Goal: Task Accomplishment & Management: Manage account settings

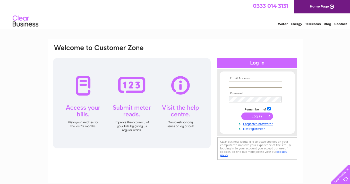
type input "[EMAIL_ADDRESS][DOMAIN_NAME]"
click at [257, 115] on input "submit" at bounding box center [257, 115] width 32 height 7
click at [253, 115] on input "submit" at bounding box center [257, 115] width 32 height 7
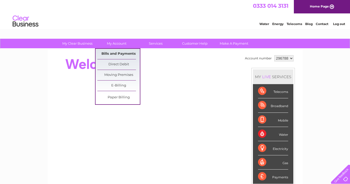
click at [111, 54] on link "Bills and Payments" at bounding box center [118, 54] width 42 height 10
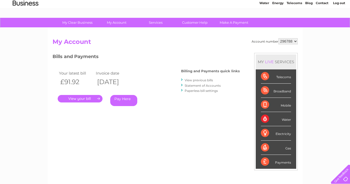
scroll to position [21, 0]
click at [92, 97] on link "." at bounding box center [80, 98] width 45 height 7
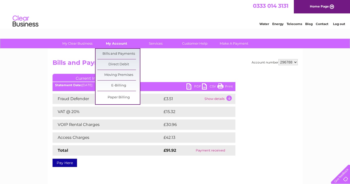
click at [116, 42] on link "My Account" at bounding box center [116, 44] width 42 height 10
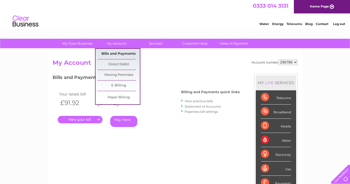
click at [121, 53] on link "Bills and Payments" at bounding box center [118, 54] width 42 height 10
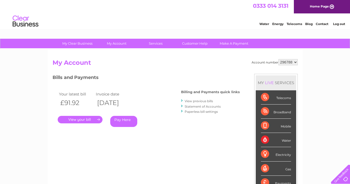
click at [95, 118] on link "." at bounding box center [80, 119] width 45 height 7
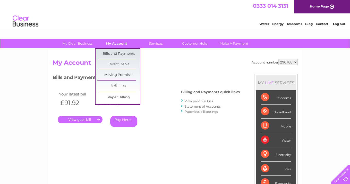
click at [116, 42] on link "My Account" at bounding box center [116, 44] width 42 height 10
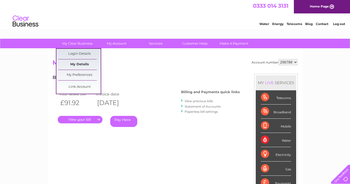
click at [80, 64] on link "My Details" at bounding box center [79, 64] width 42 height 10
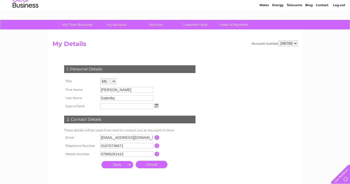
scroll to position [19, 0]
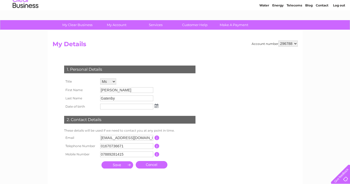
select select "296790"
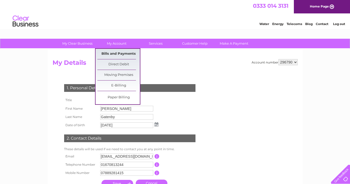
click at [122, 53] on link "Bills and Payments" at bounding box center [118, 54] width 42 height 10
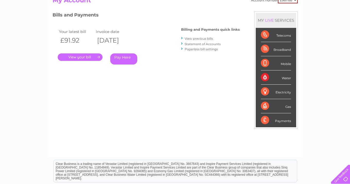
scroll to position [59, 0]
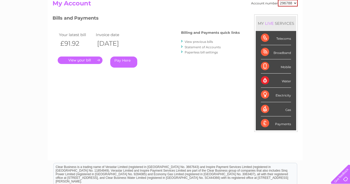
click at [83, 59] on link "." at bounding box center [80, 59] width 45 height 7
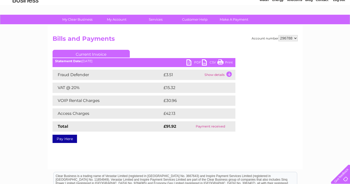
scroll to position [21, 0]
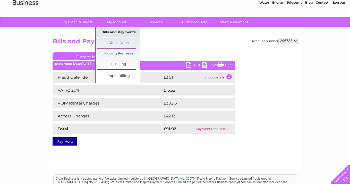
click at [126, 32] on link "Bills and Payments" at bounding box center [118, 32] width 42 height 10
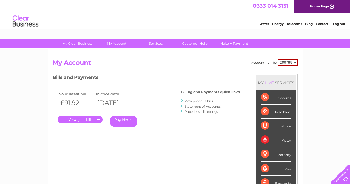
click at [199, 100] on link "View previous bills" at bounding box center [199, 101] width 28 height 4
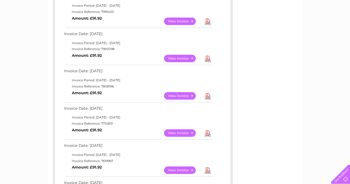
scroll to position [114, 0]
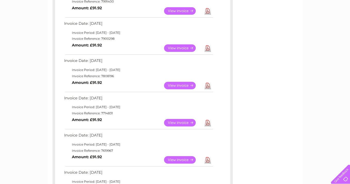
click at [209, 120] on link "Download" at bounding box center [207, 122] width 6 height 7
click at [185, 119] on link "View" at bounding box center [183, 122] width 38 height 7
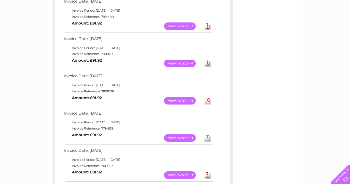
scroll to position [95, 0]
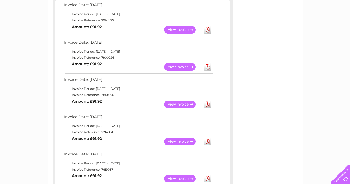
click at [188, 102] on link "View" at bounding box center [183, 103] width 38 height 7
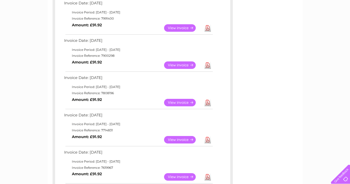
scroll to position [96, 0]
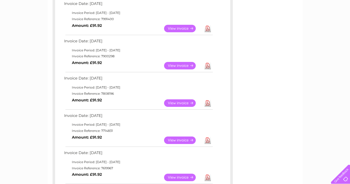
click at [175, 64] on link "View" at bounding box center [183, 65] width 38 height 7
